Goal: Information Seeking & Learning: Learn about a topic

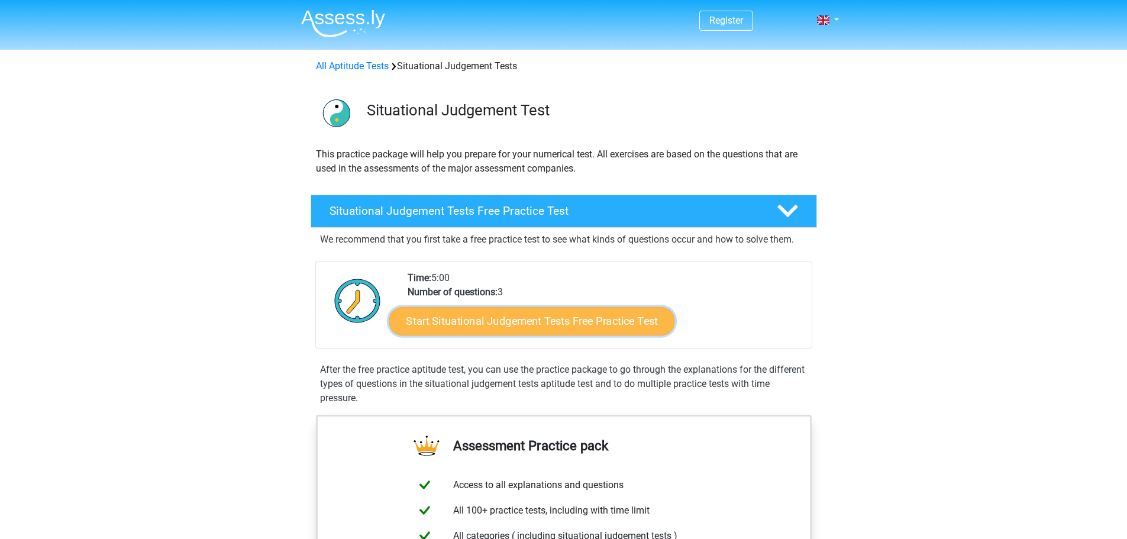
click at [545, 315] on link "Start Situational Judgement Tests Free Practice Test" at bounding box center [532, 321] width 286 height 28
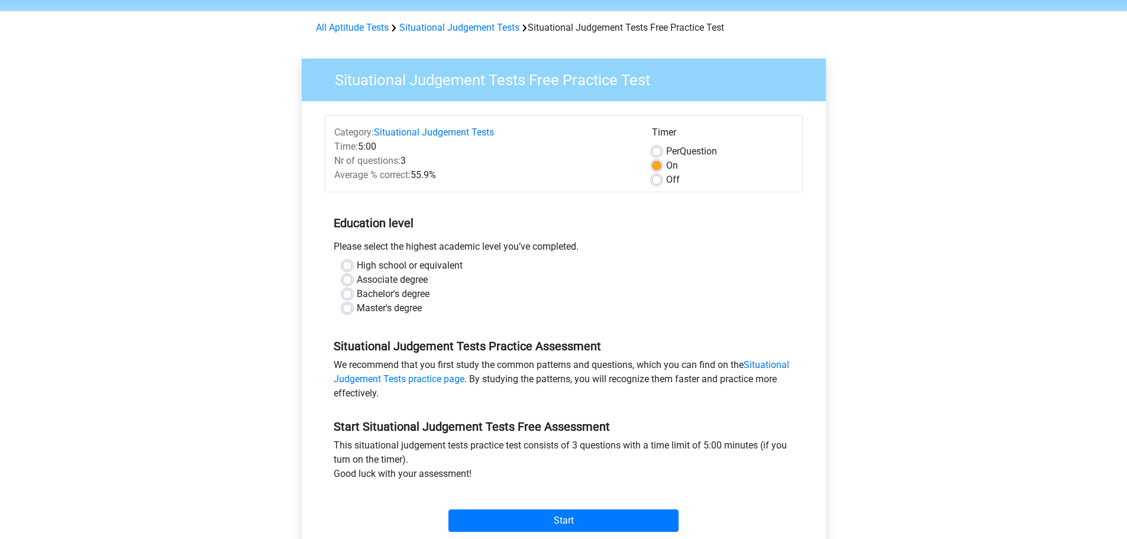
scroll to position [59, 0]
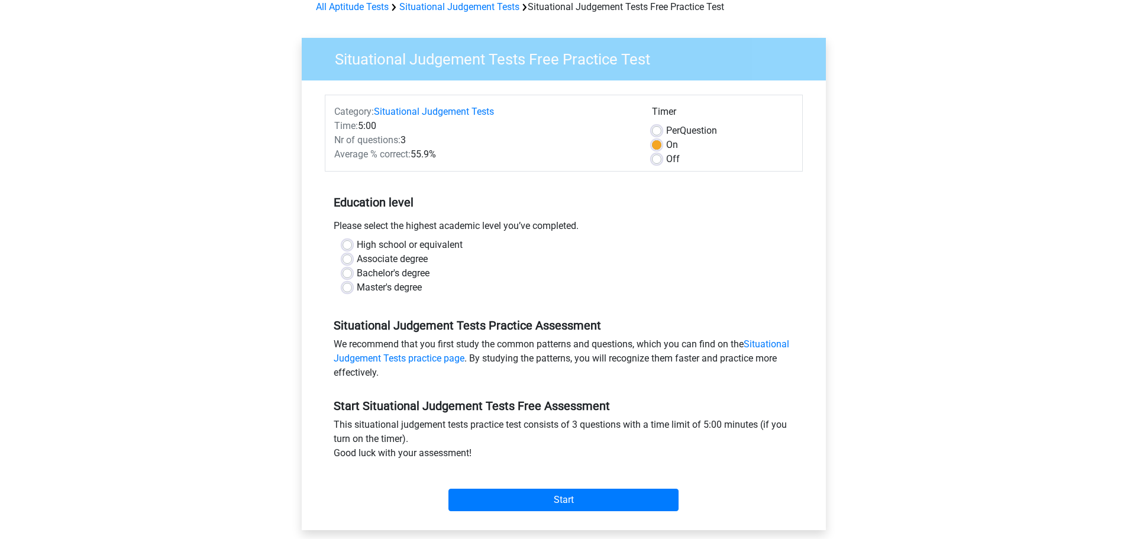
click at [369, 287] on label "Master's degree" at bounding box center [389, 288] width 65 height 14
click at [352, 287] on input "Master's degree" at bounding box center [347, 287] width 9 height 12
radio input "true"
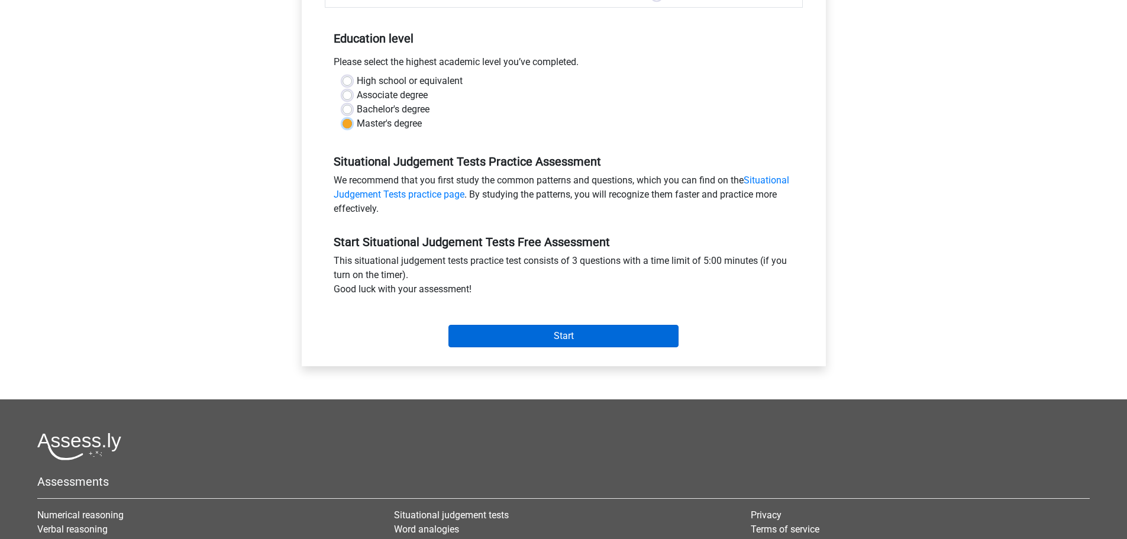
scroll to position [237, 0]
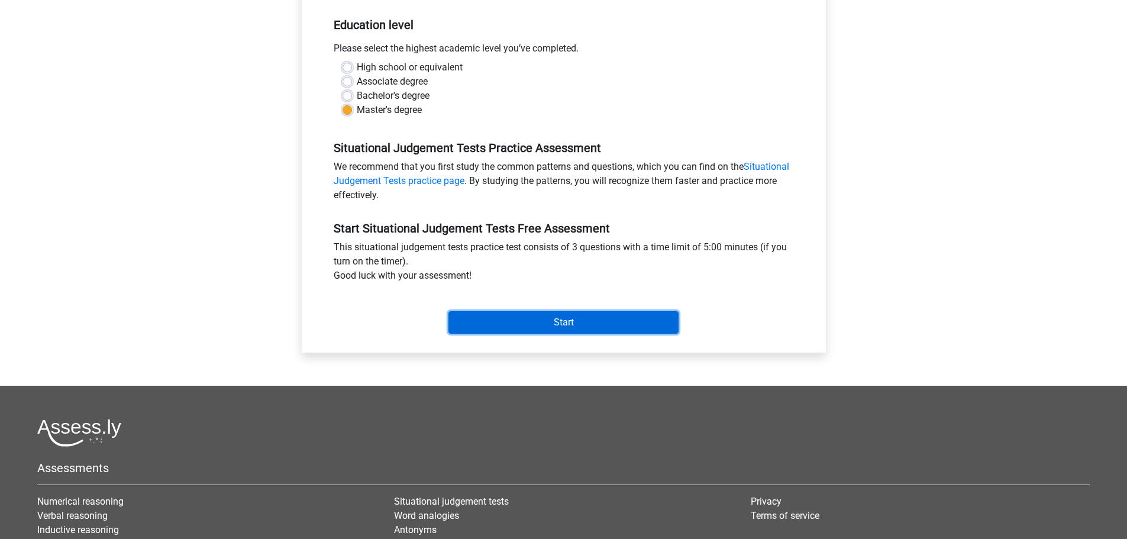
click at [569, 319] on input "Start" at bounding box center [564, 322] width 230 height 22
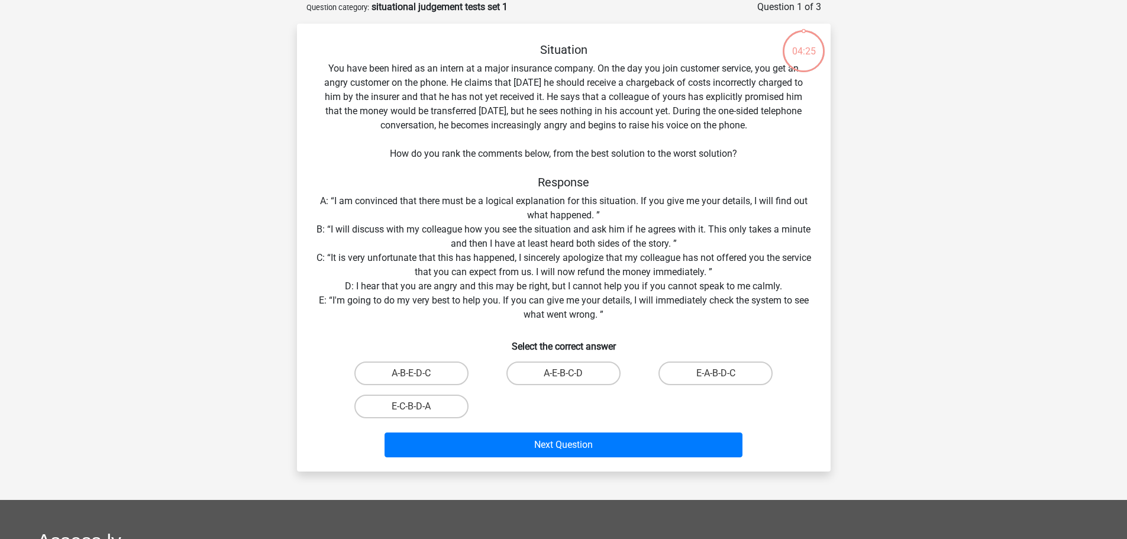
scroll to position [118, 0]
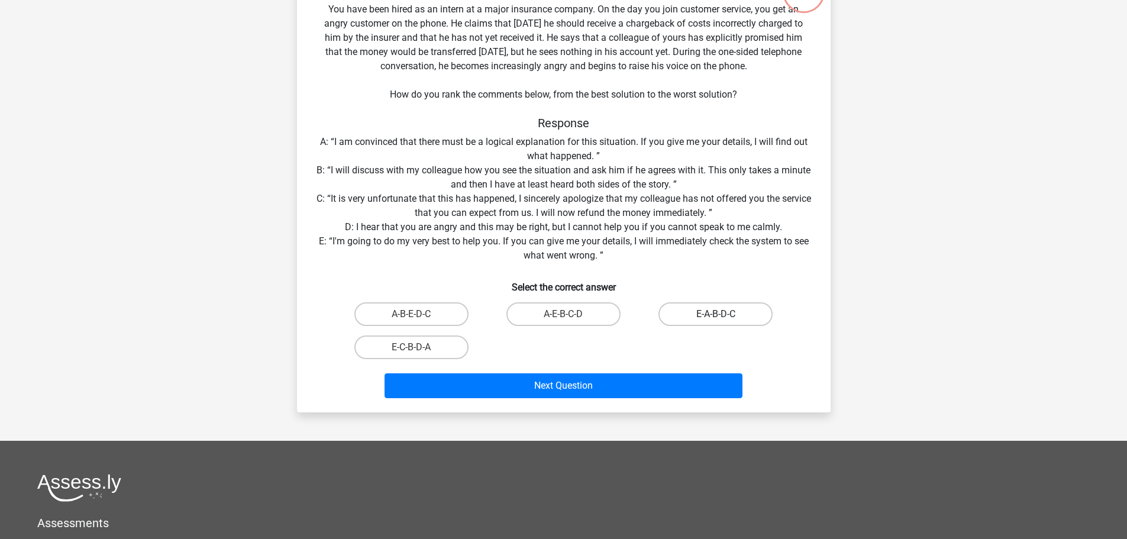
click at [718, 309] on label "E-A-B-D-C" at bounding box center [716, 314] width 114 height 24
click at [718, 314] on input "E-A-B-D-C" at bounding box center [720, 318] width 8 height 8
radio input "true"
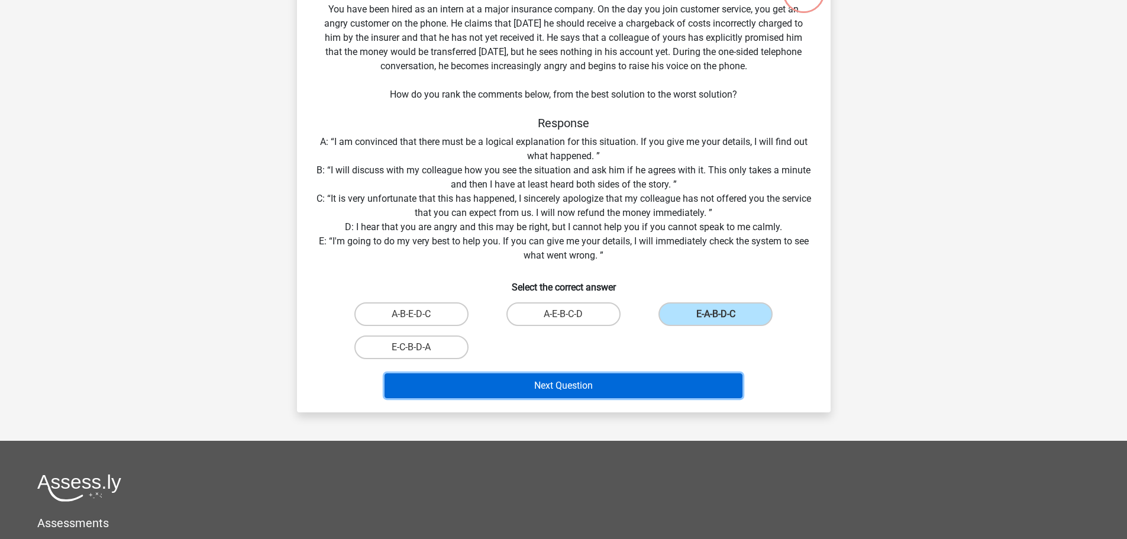
click at [573, 386] on button "Next Question" at bounding box center [564, 385] width 358 height 25
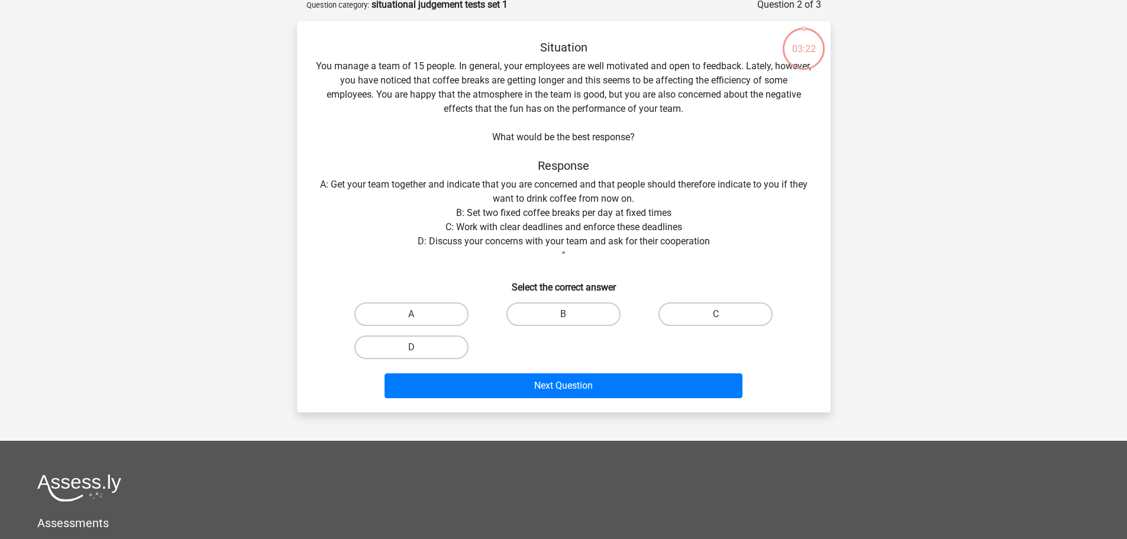
scroll to position [59, 0]
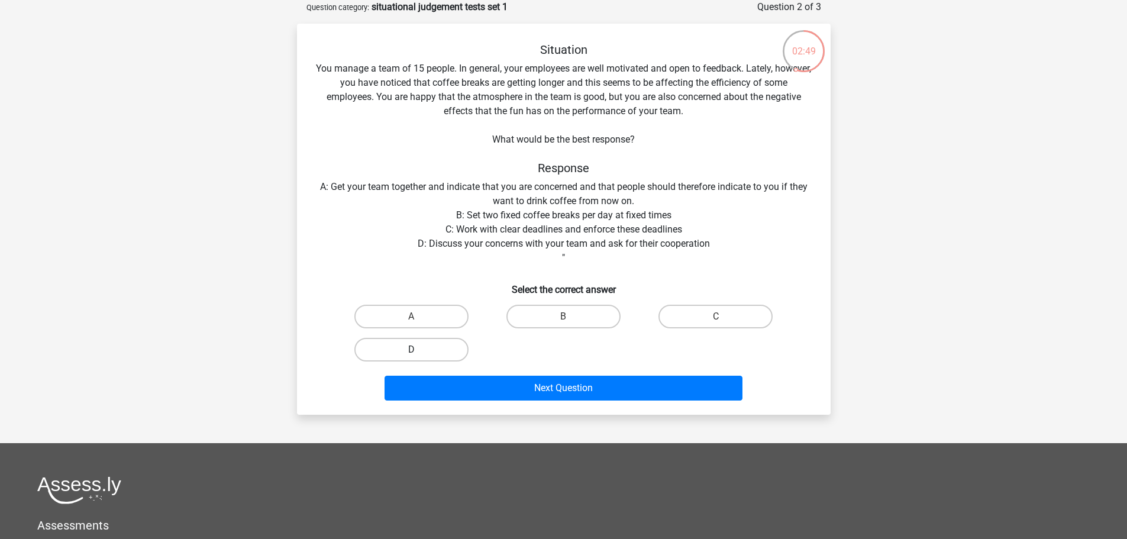
click at [431, 350] on label "D" at bounding box center [411, 350] width 114 height 24
click at [419, 350] on input "D" at bounding box center [415, 354] width 8 height 8
radio input "true"
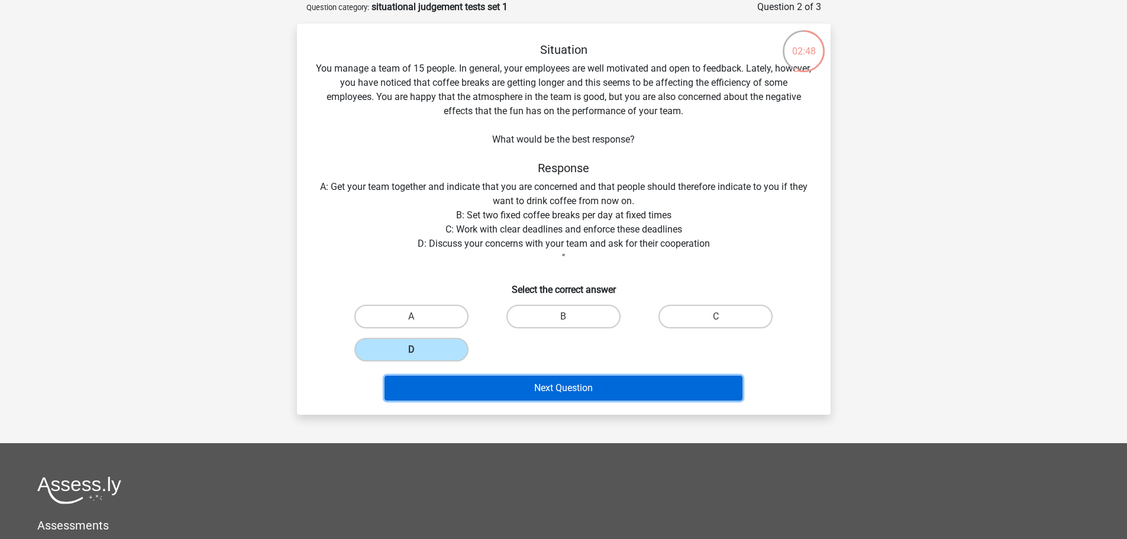
click at [572, 386] on button "Next Question" at bounding box center [564, 388] width 358 height 25
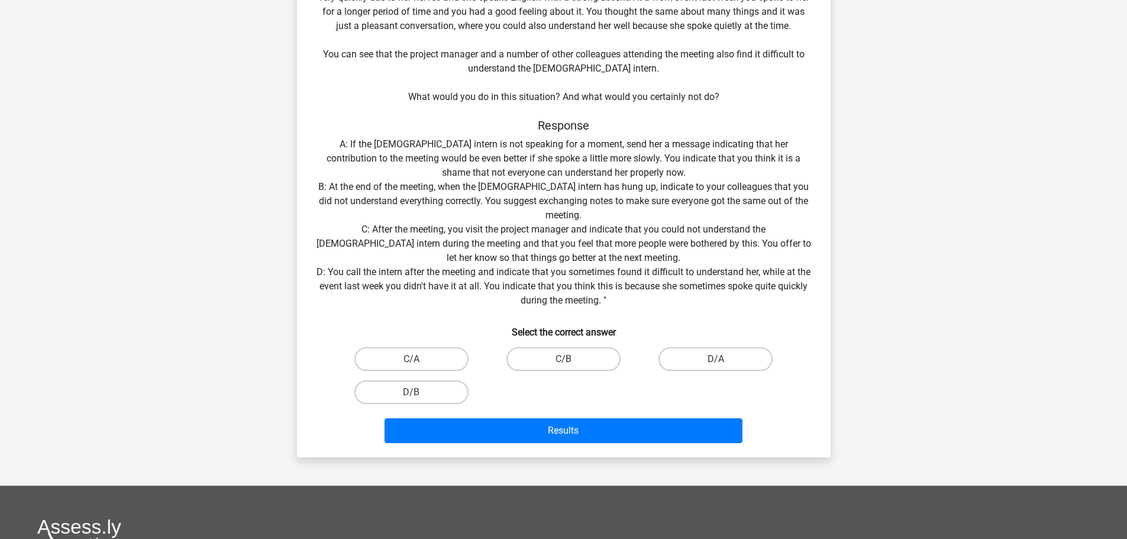
scroll to position [178, 0]
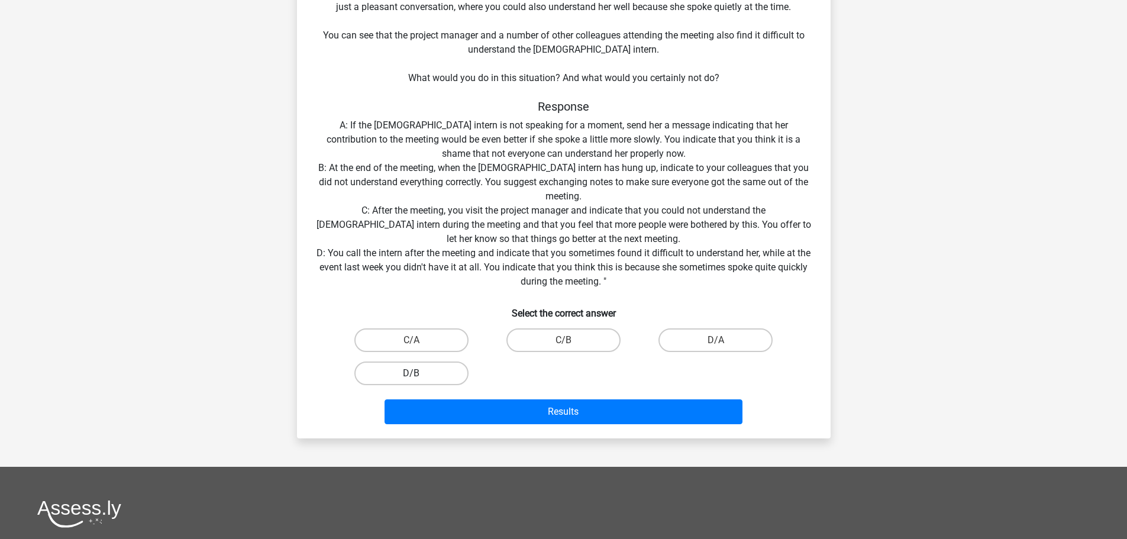
click at [418, 368] on label "D/B" at bounding box center [411, 374] width 114 height 24
click at [418, 373] on input "D/B" at bounding box center [415, 377] width 8 height 8
radio input "true"
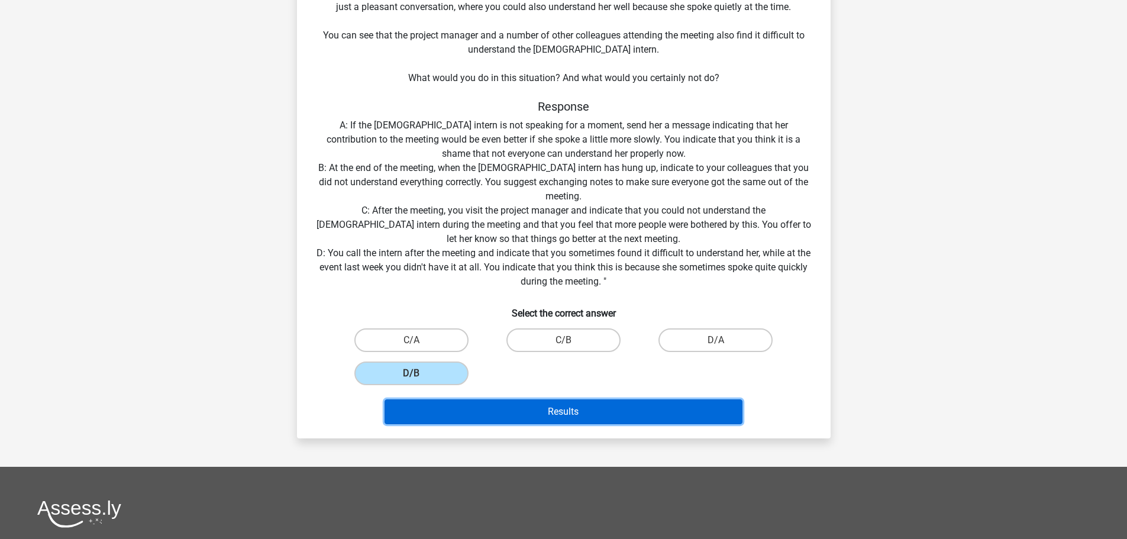
click at [571, 412] on button "Results" at bounding box center [564, 411] width 358 height 25
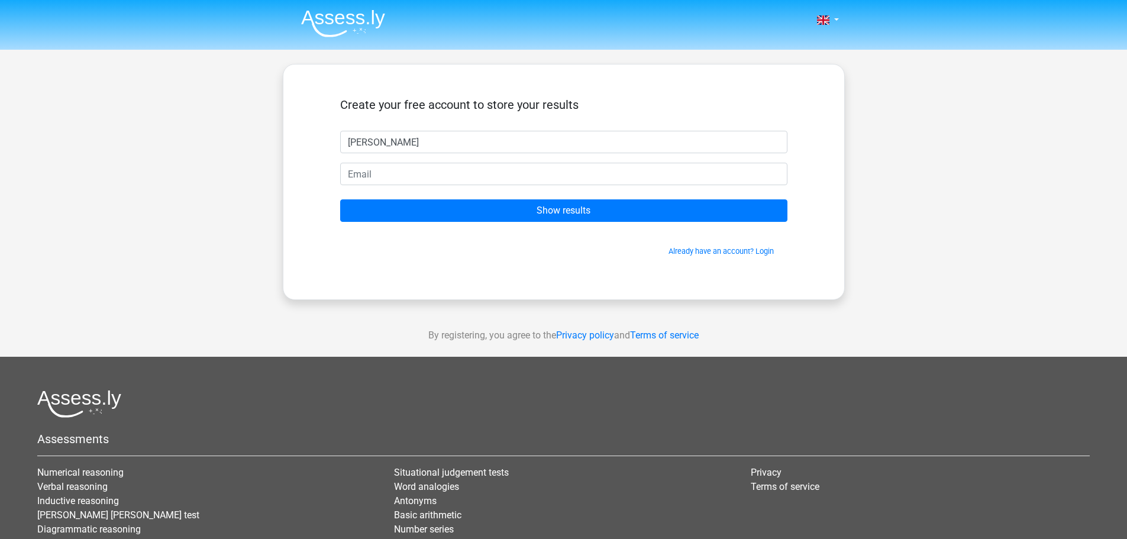
type input "genci"
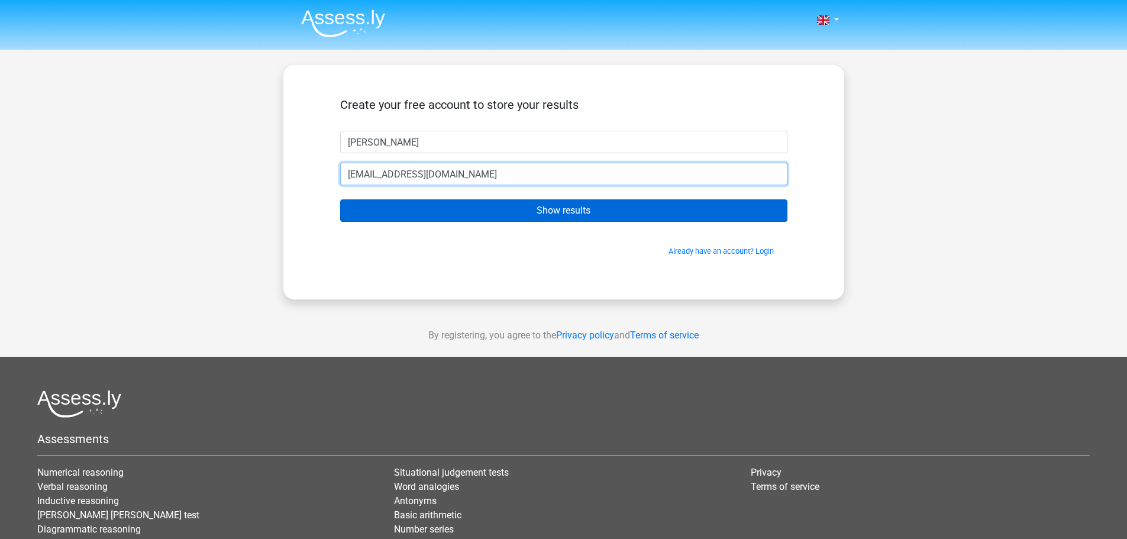
type input "gpjetri@gmail.com"
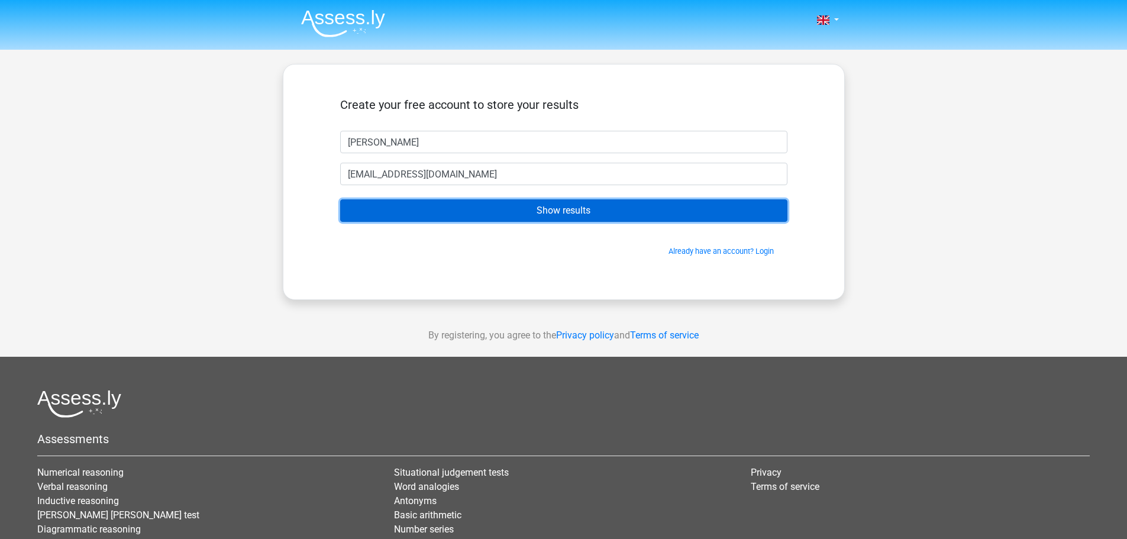
click at [573, 207] on input "Show results" at bounding box center [563, 210] width 447 height 22
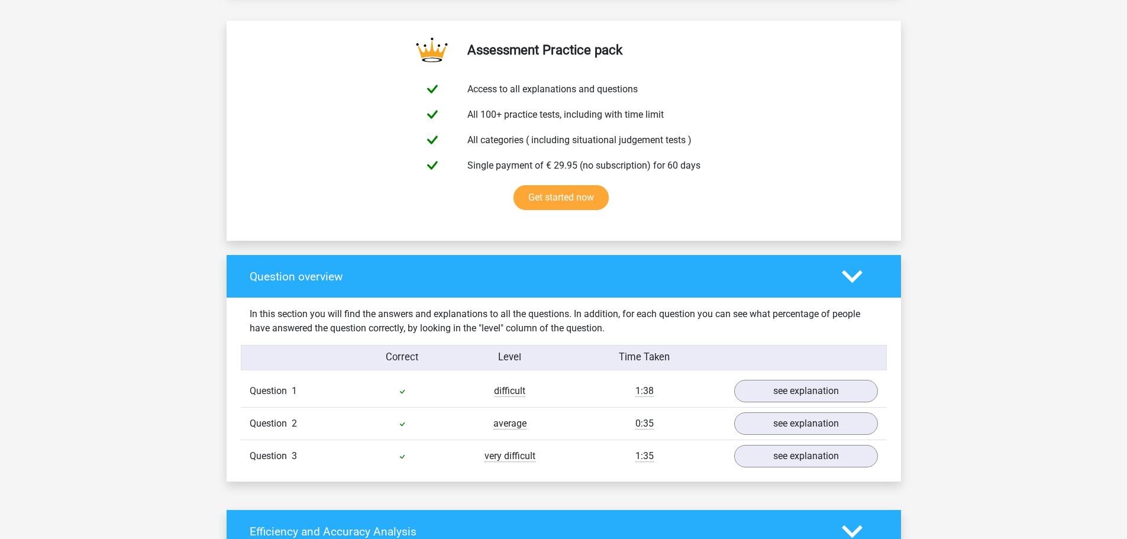
scroll to position [769, 0]
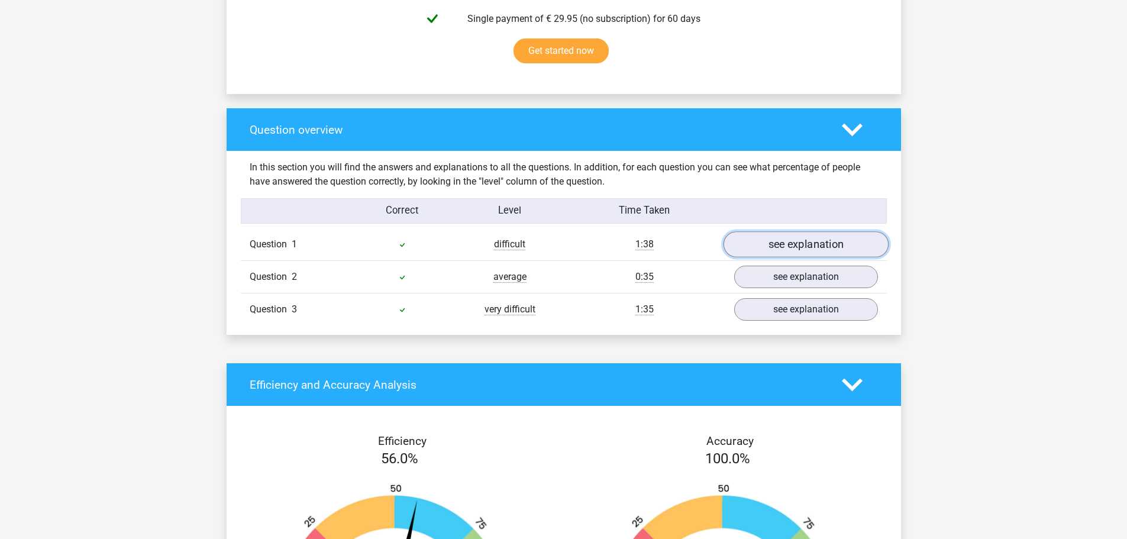
click at [804, 242] on link "see explanation" at bounding box center [805, 245] width 165 height 26
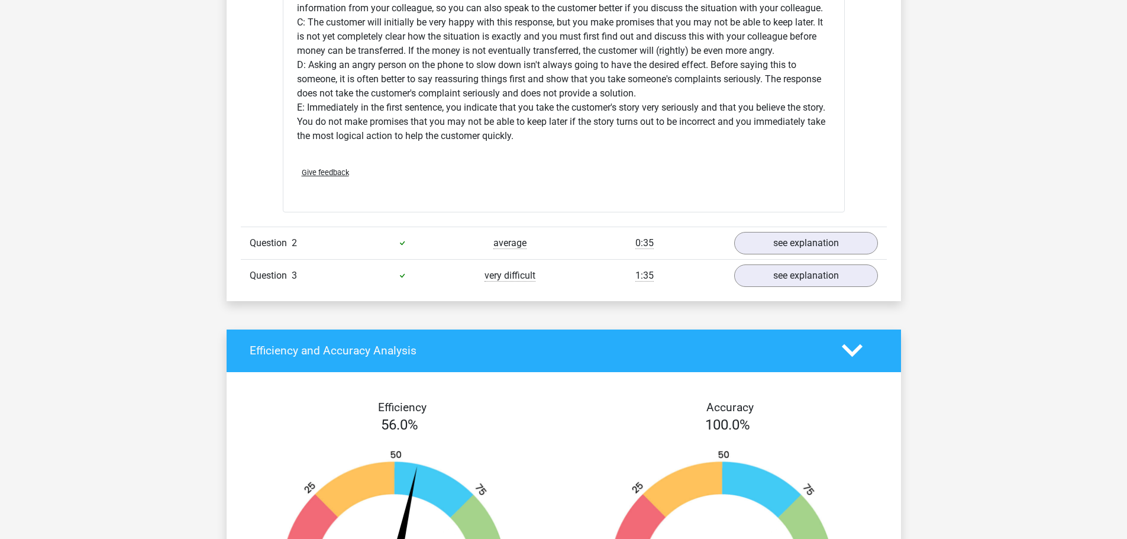
scroll to position [1539, 0]
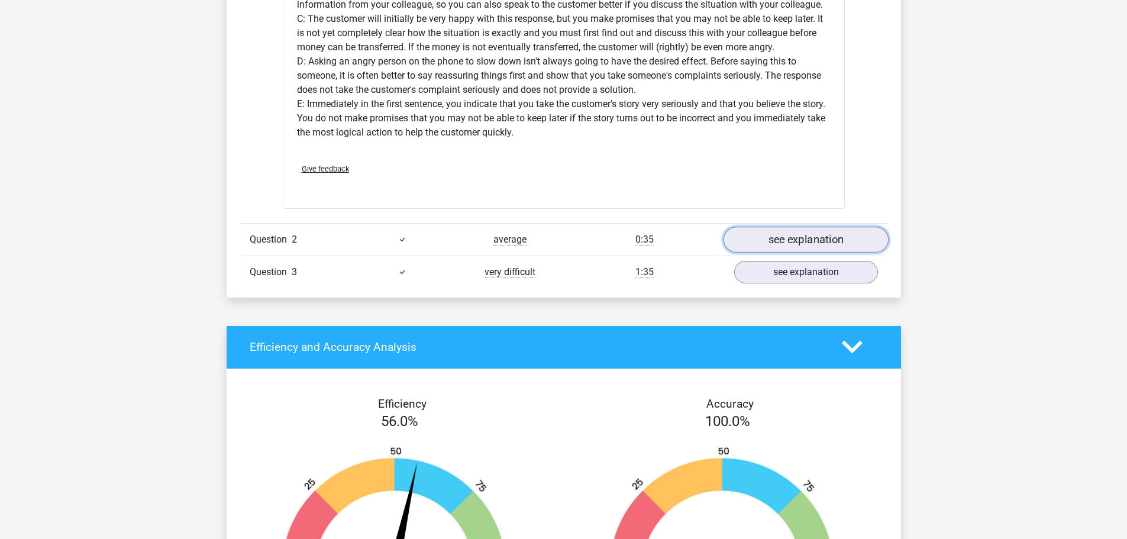
click at [831, 241] on link "see explanation" at bounding box center [805, 240] width 165 height 26
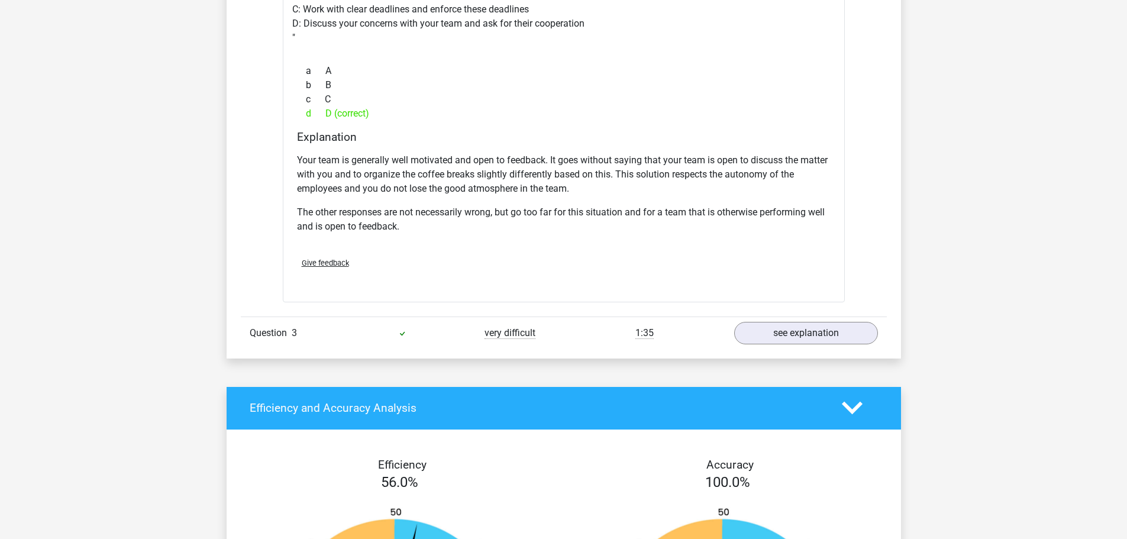
scroll to position [2012, 0]
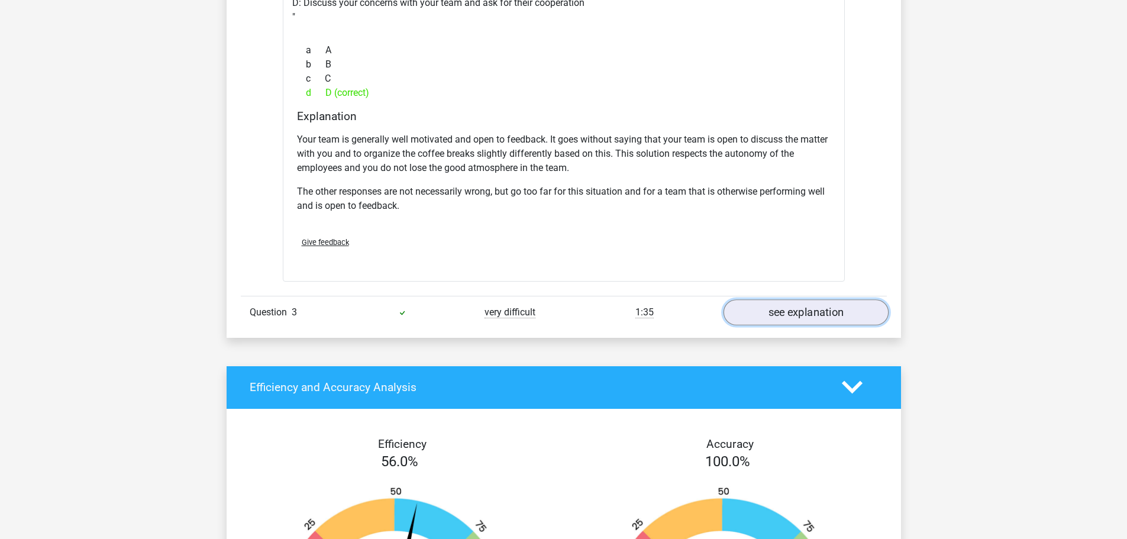
click at [789, 312] on link "see explanation" at bounding box center [805, 312] width 165 height 26
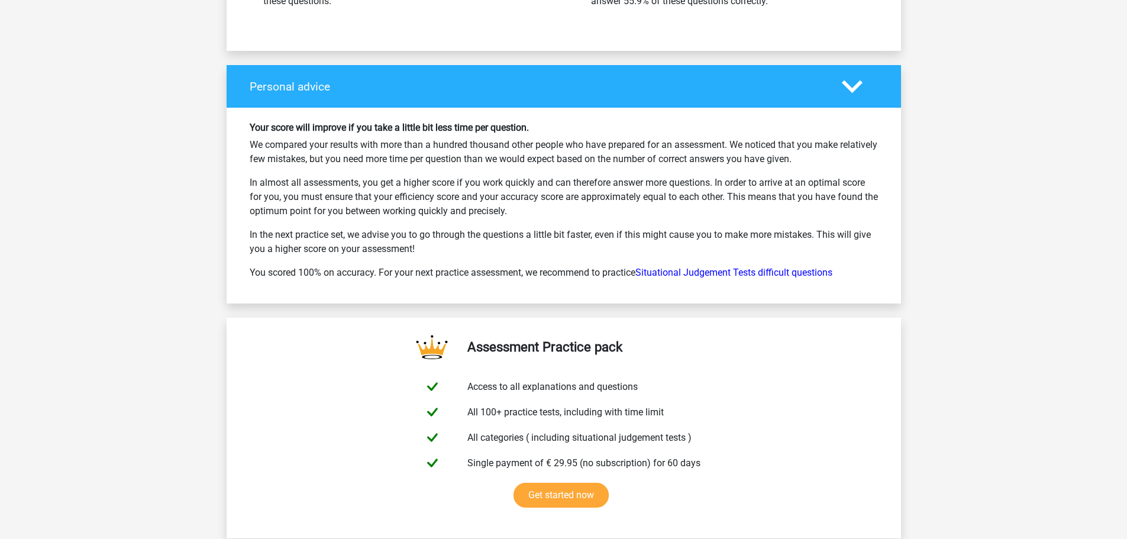
scroll to position [3610, 0]
